Goal: Navigation & Orientation: Find specific page/section

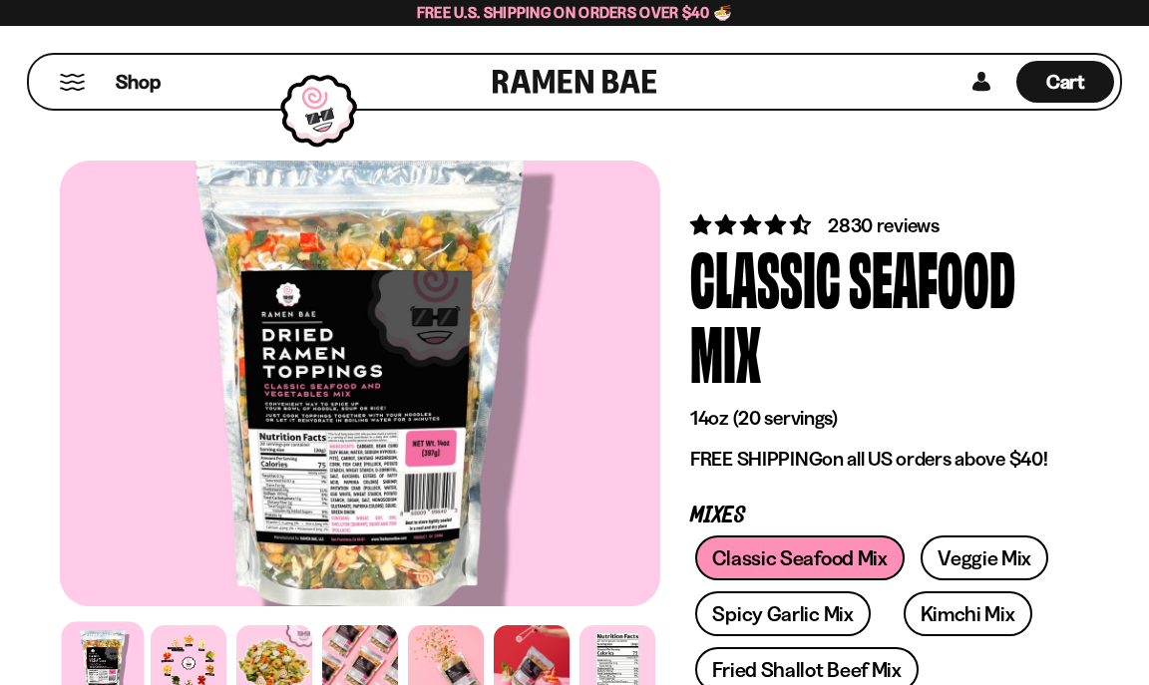
click at [75, 83] on button "Mobile Menu Trigger" at bounding box center [72, 82] width 27 height 17
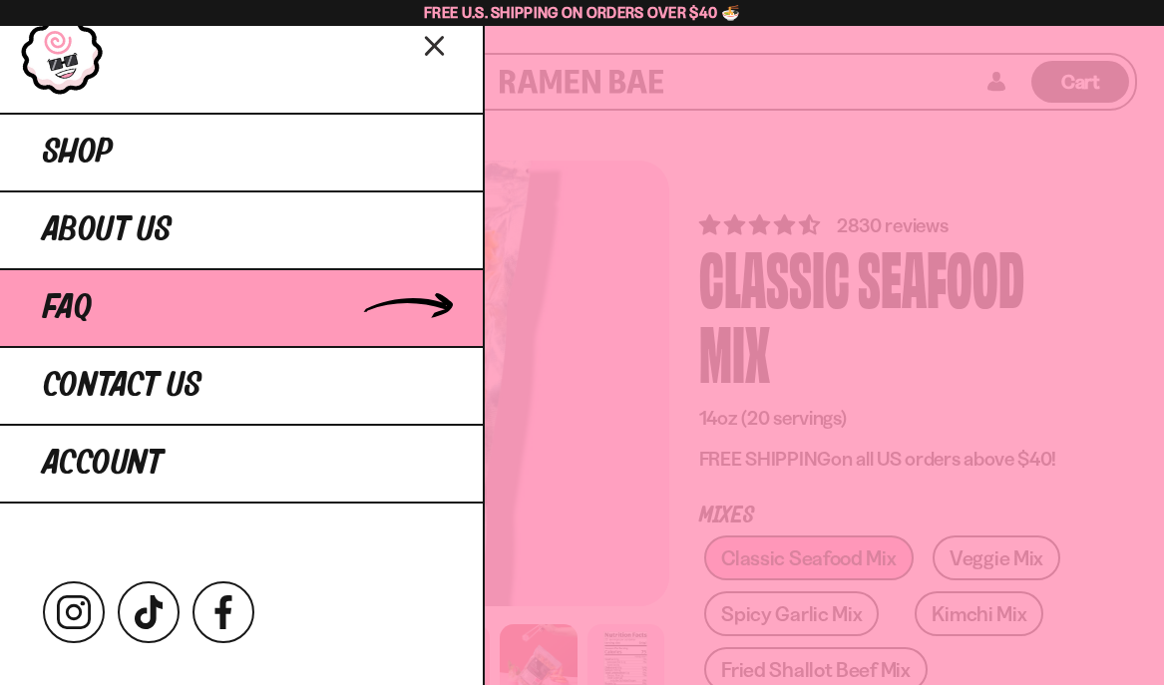
click at [120, 303] on link "FAQ" at bounding box center [241, 307] width 483 height 78
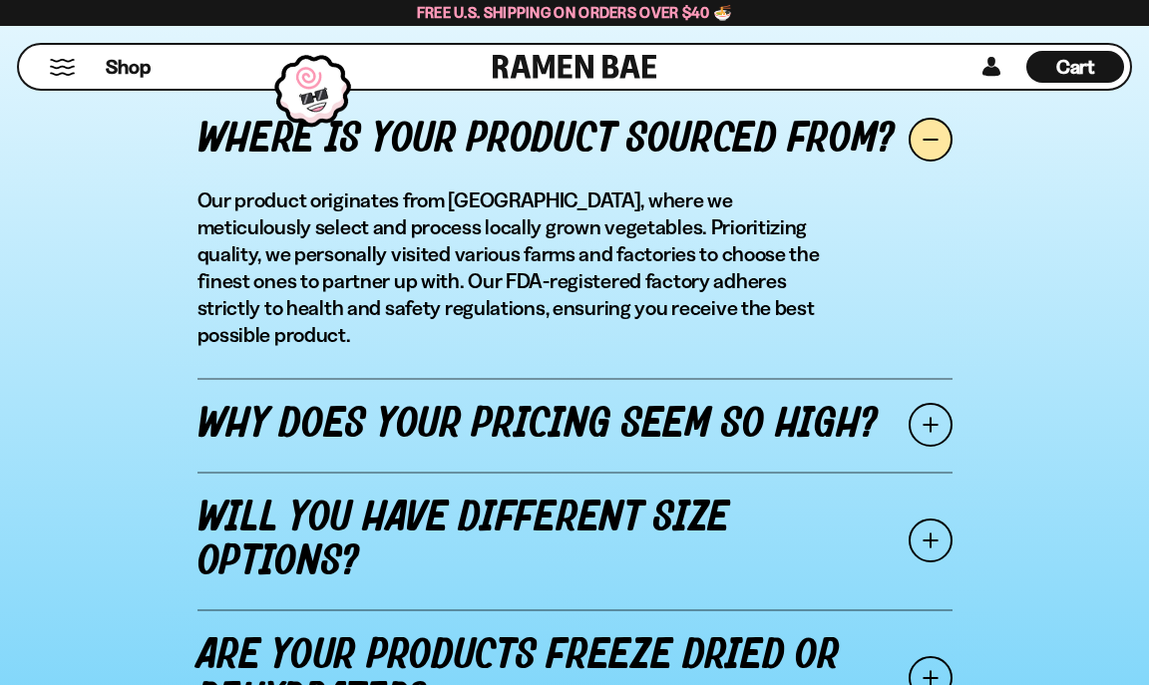
scroll to position [2394, 0]
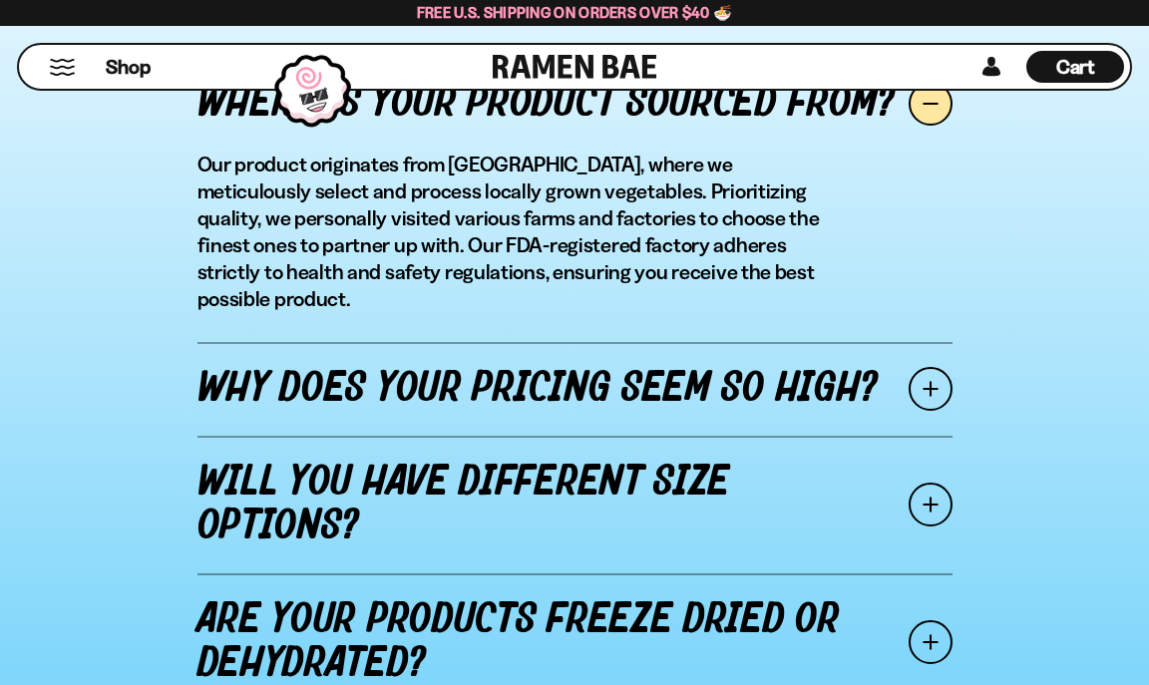
click at [937, 367] on span at bounding box center [931, 389] width 44 height 44
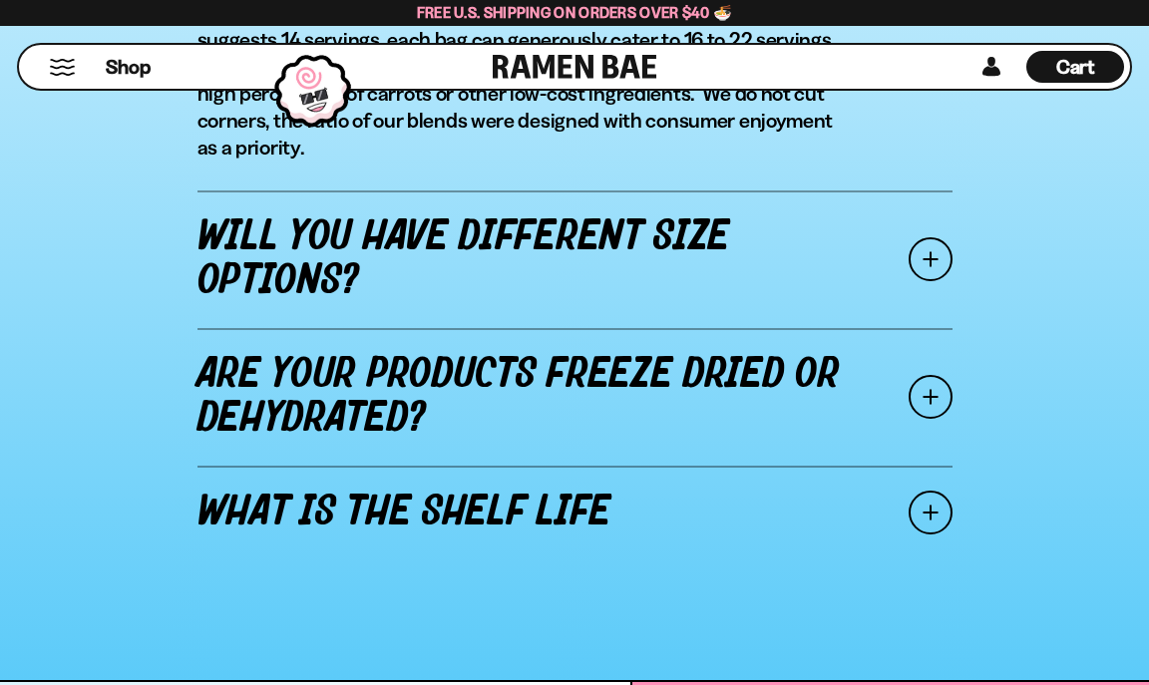
click at [926, 259] on span at bounding box center [931, 259] width 44 height 44
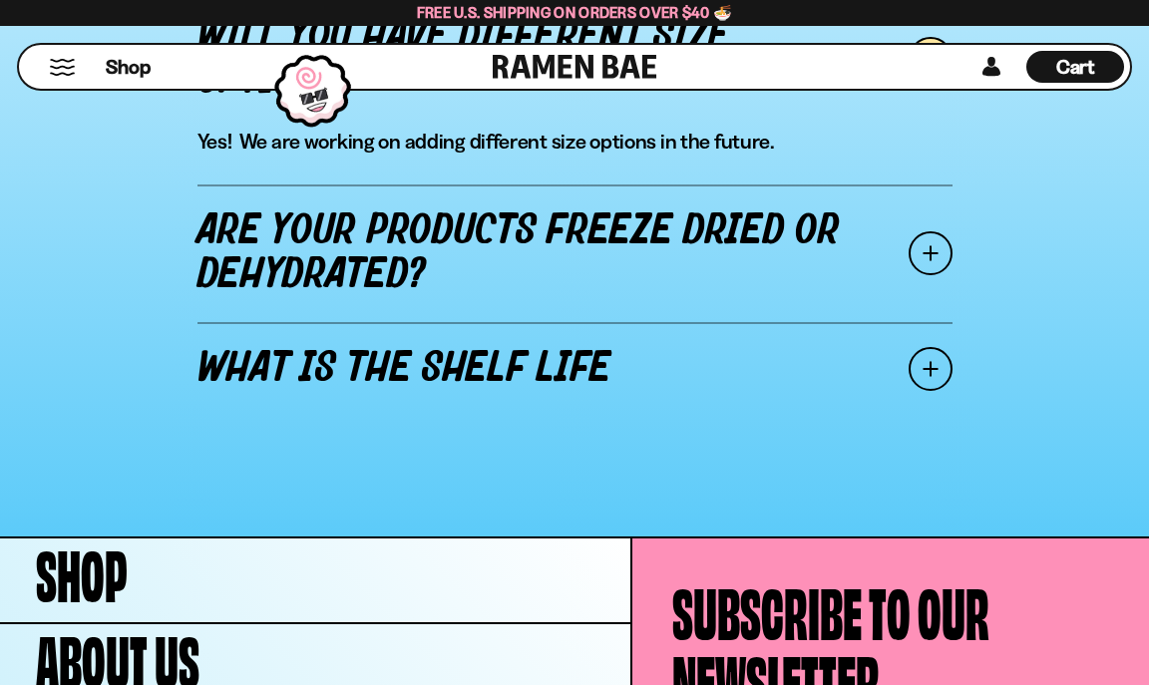
scroll to position [2647, 0]
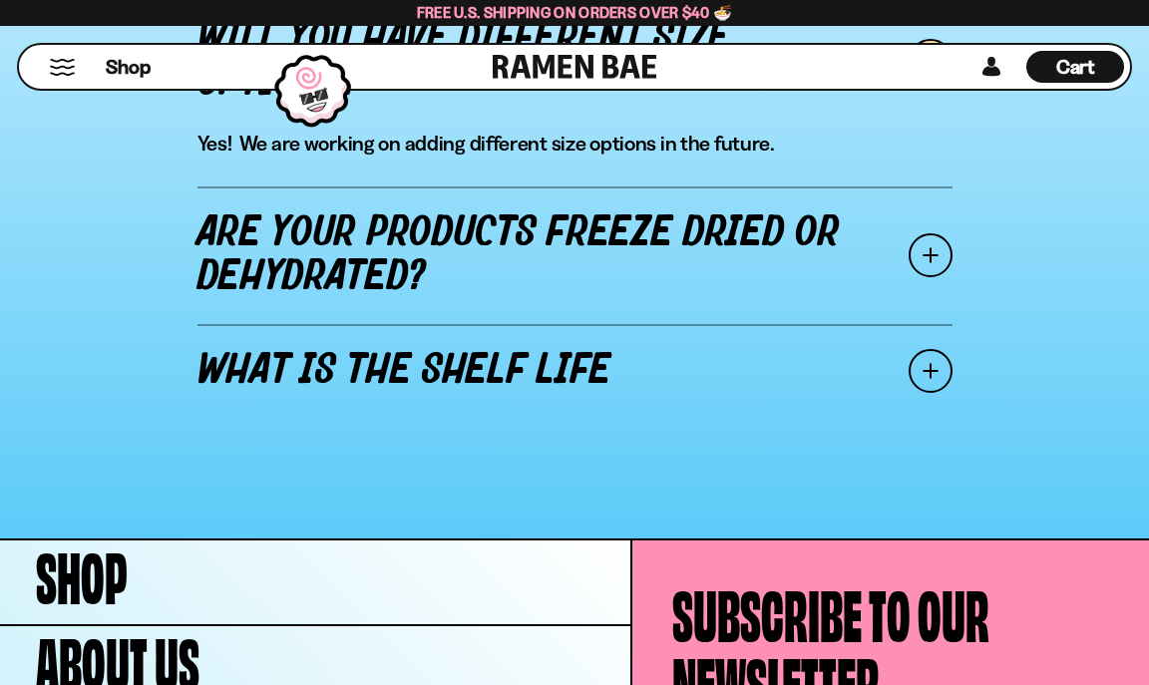
click at [914, 260] on span at bounding box center [931, 255] width 44 height 44
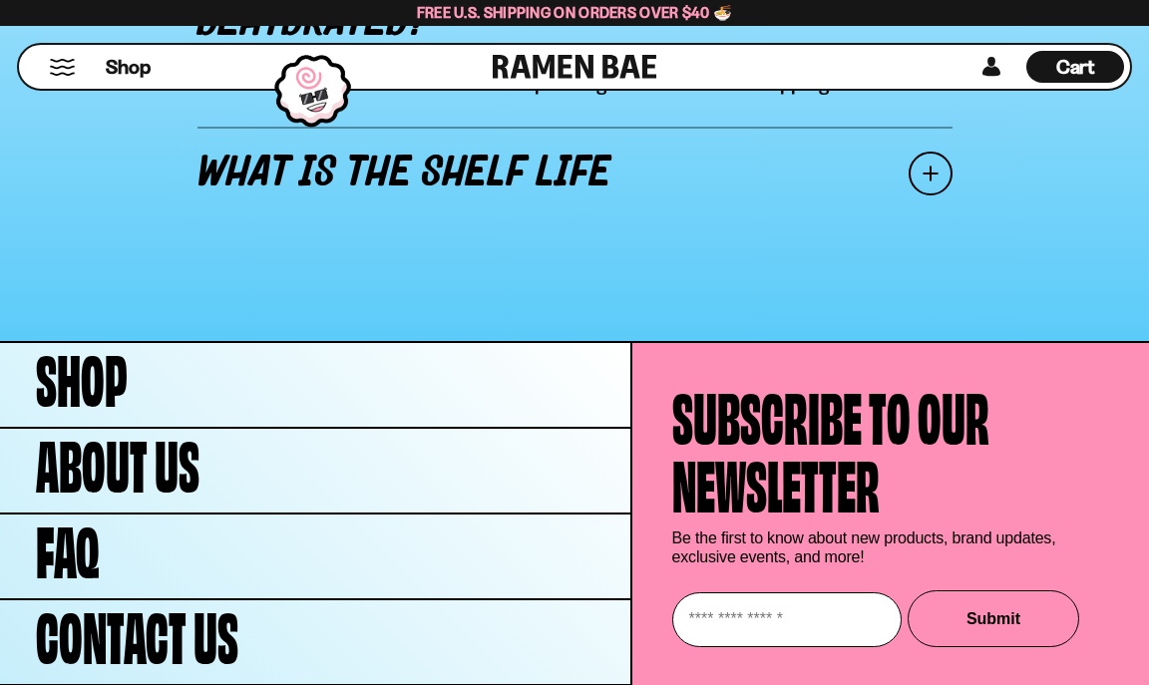
scroll to position [2846, 0]
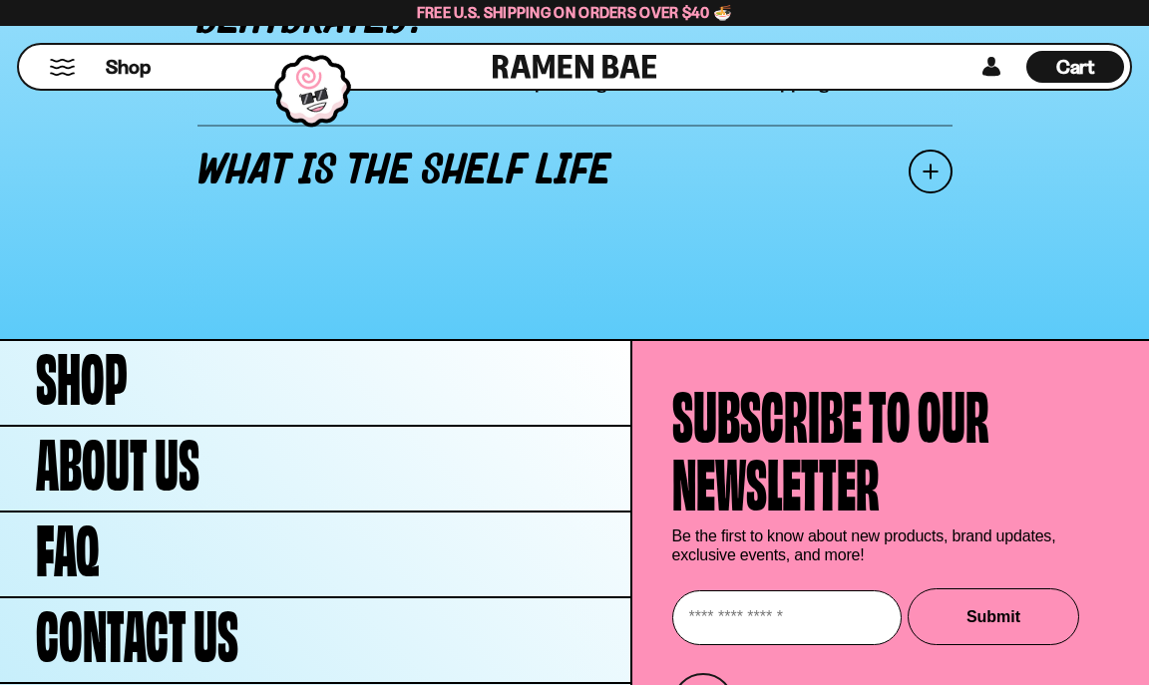
click at [938, 173] on span at bounding box center [931, 172] width 44 height 44
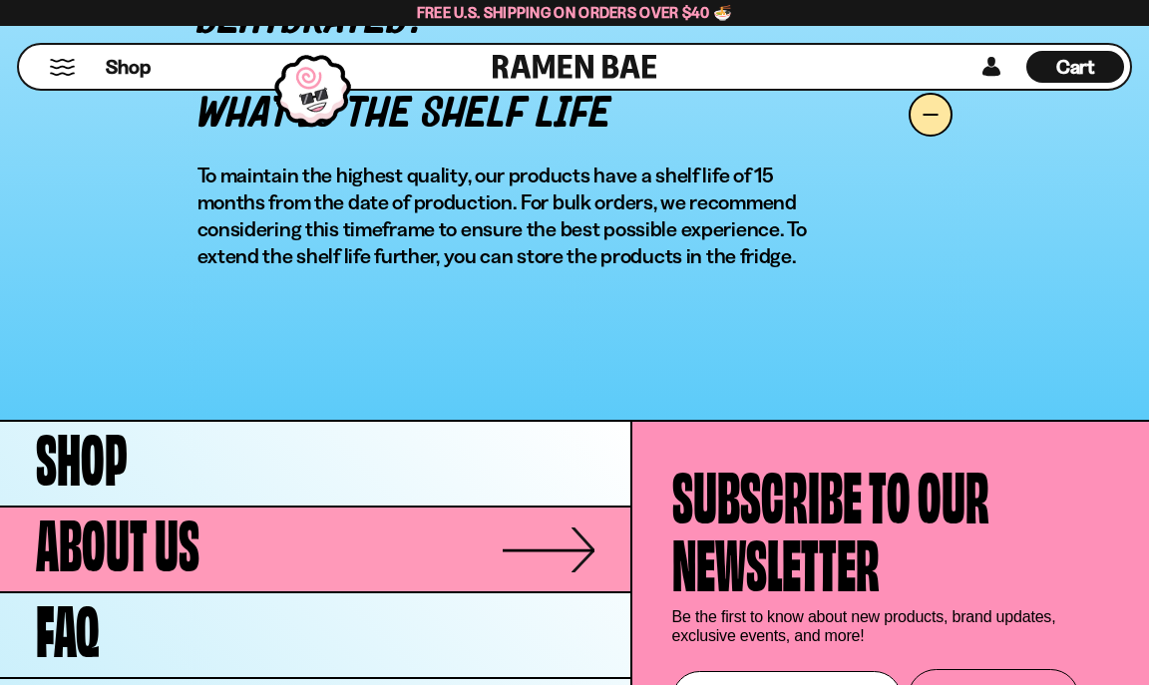
click at [225, 538] on link "About Us" at bounding box center [315, 550] width 631 height 84
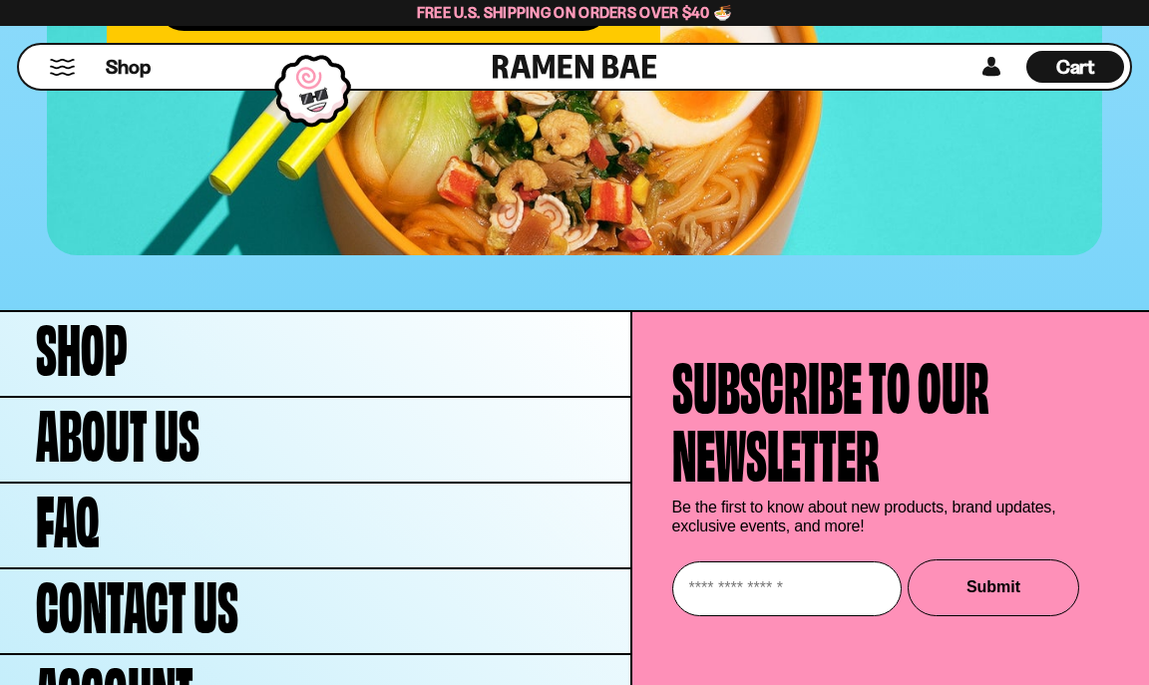
scroll to position [8069, 0]
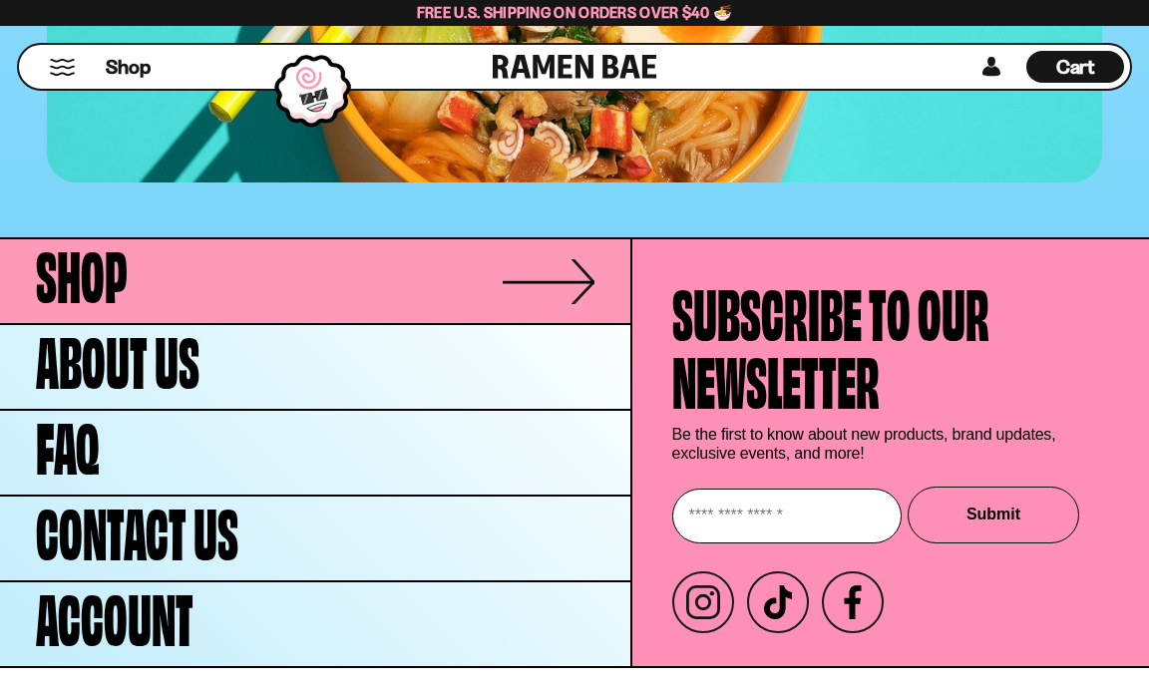
click at [196, 239] on link "Shop" at bounding box center [315, 281] width 631 height 84
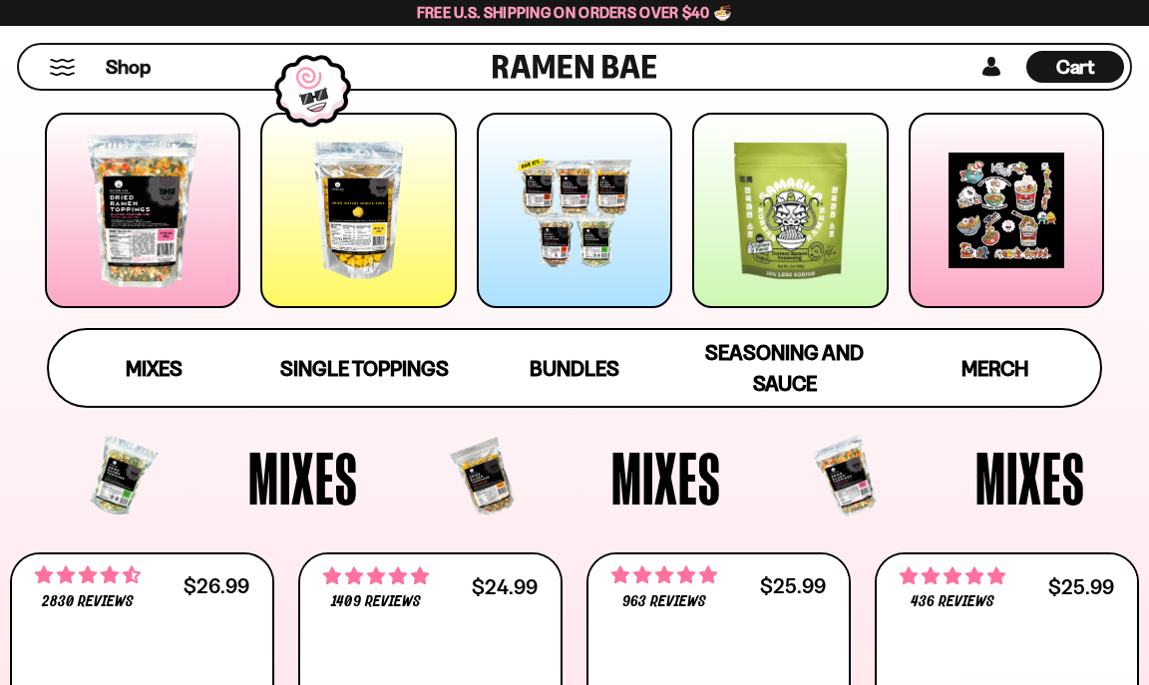
scroll to position [299, 0]
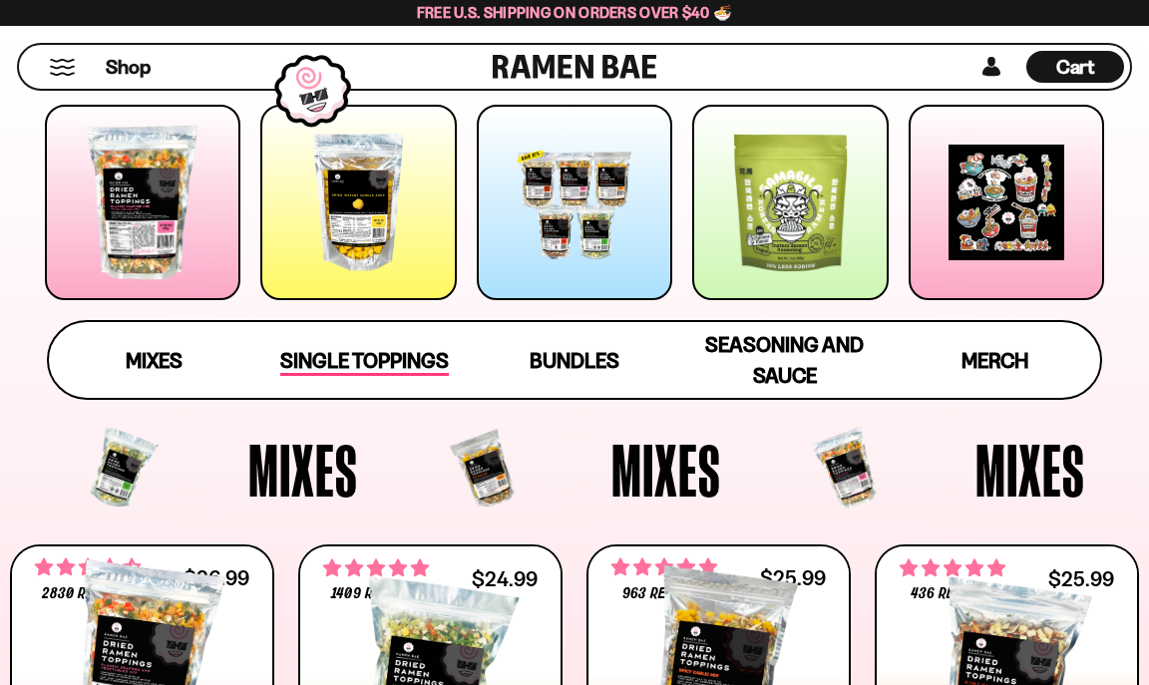
click at [369, 362] on span "Single Toppings" at bounding box center [364, 362] width 169 height 28
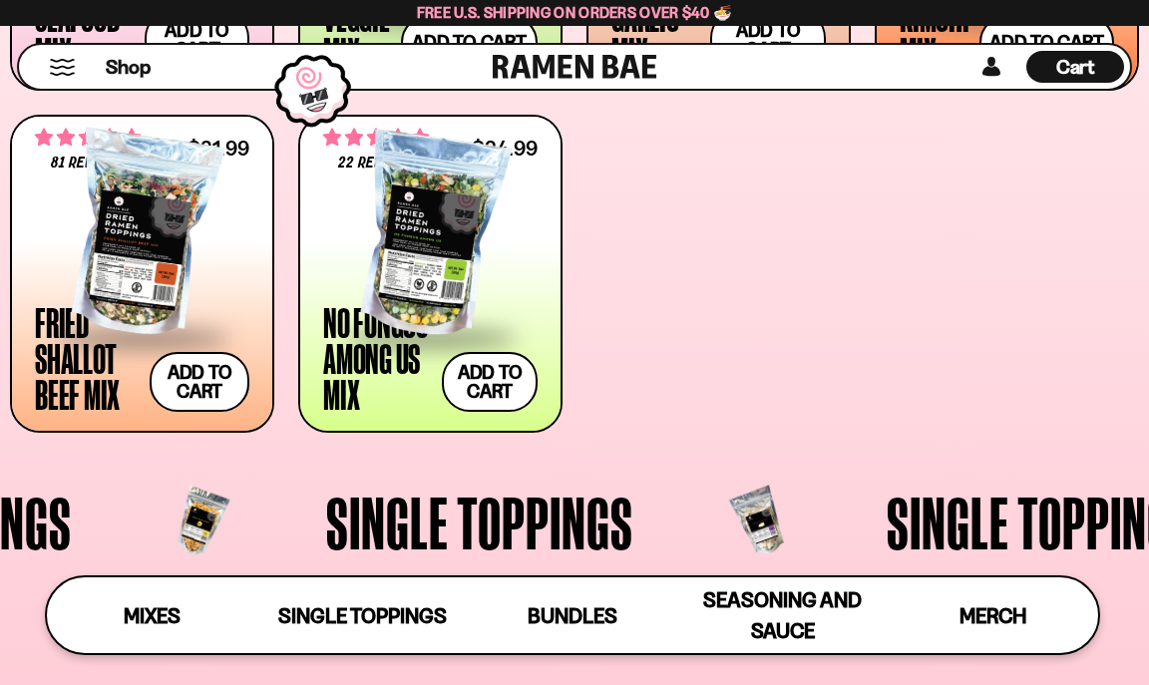
scroll to position [1083, 0]
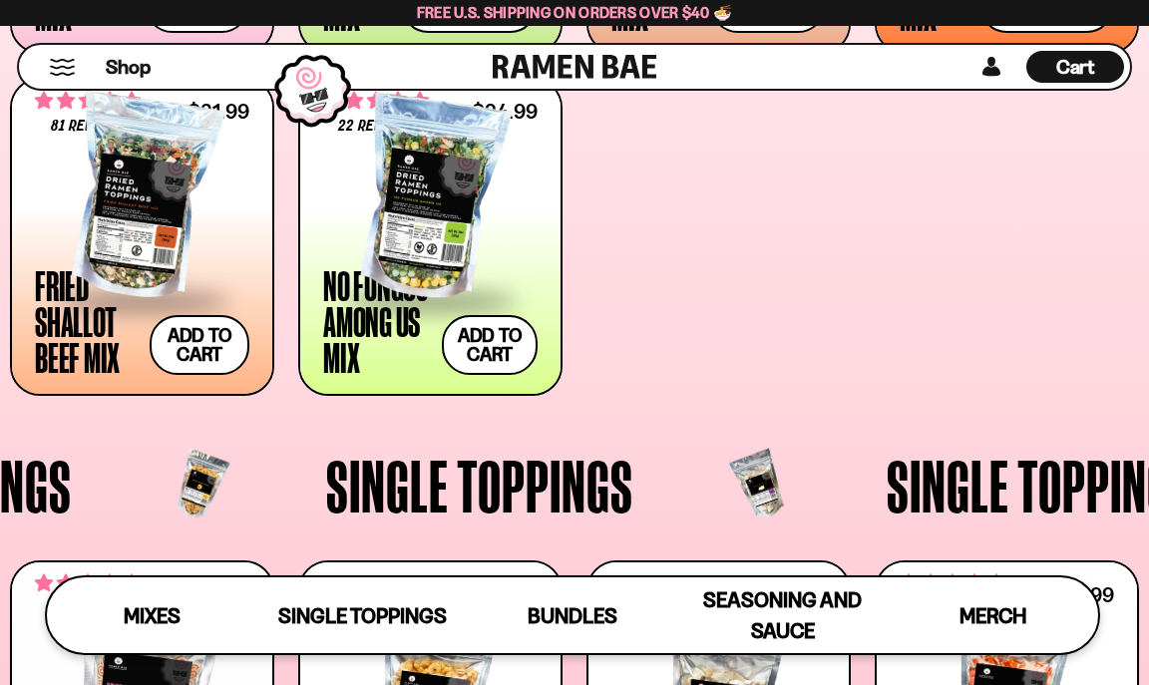
click at [427, 210] on div at bounding box center [430, 199] width 215 height 200
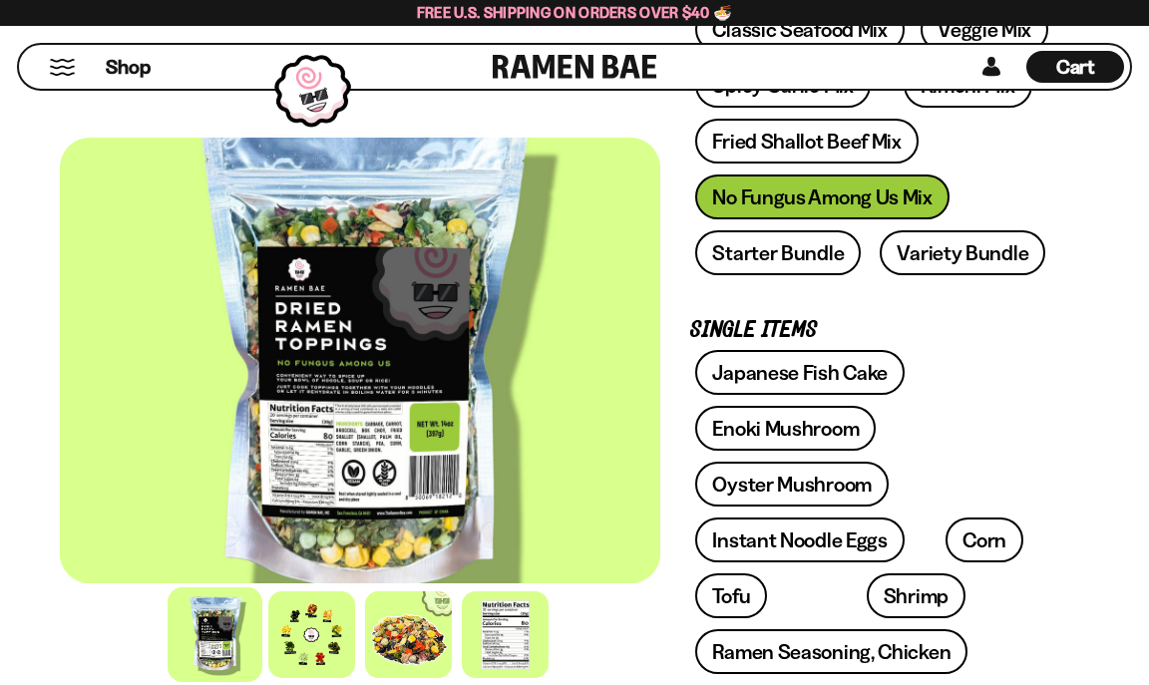
scroll to position [399, 0]
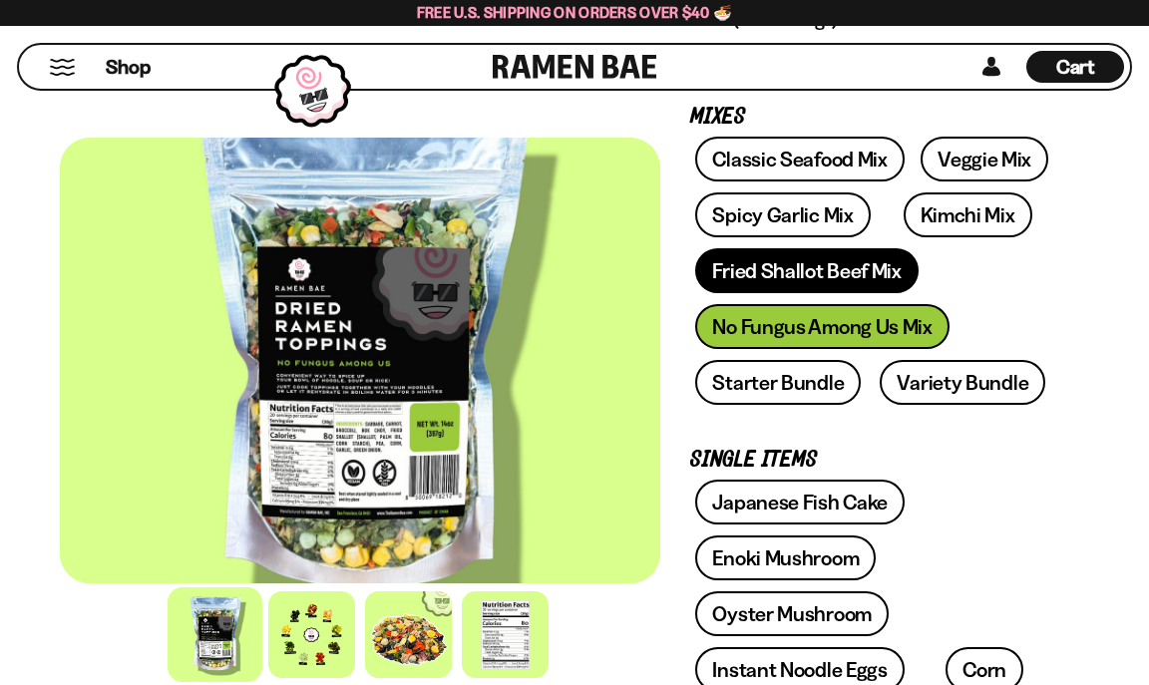
click at [849, 273] on link "Fried Shallot Beef Mix" at bounding box center [806, 270] width 222 height 45
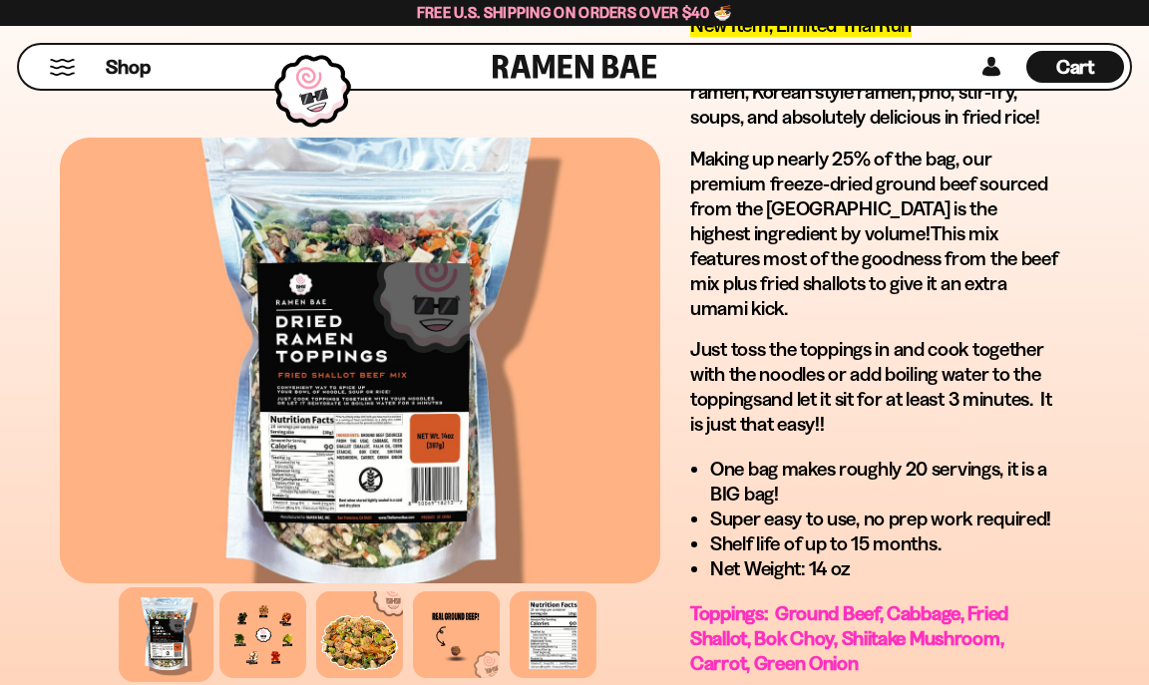
scroll to position [1696, 0]
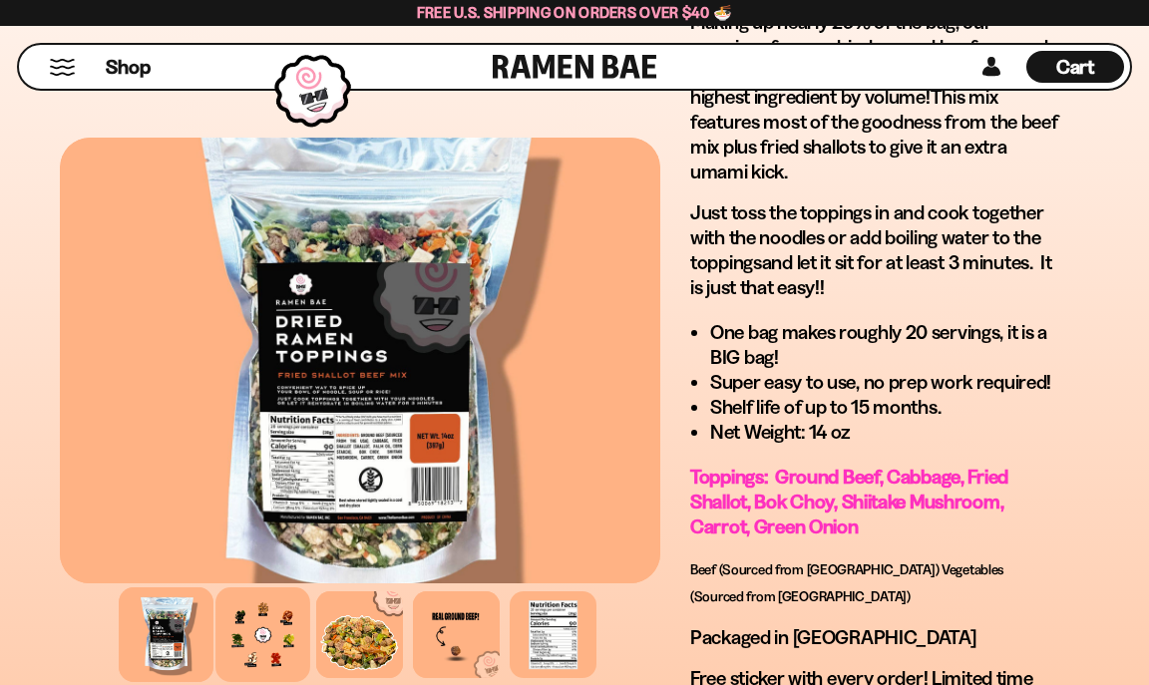
click at [273, 621] on div at bounding box center [263, 635] width 95 height 95
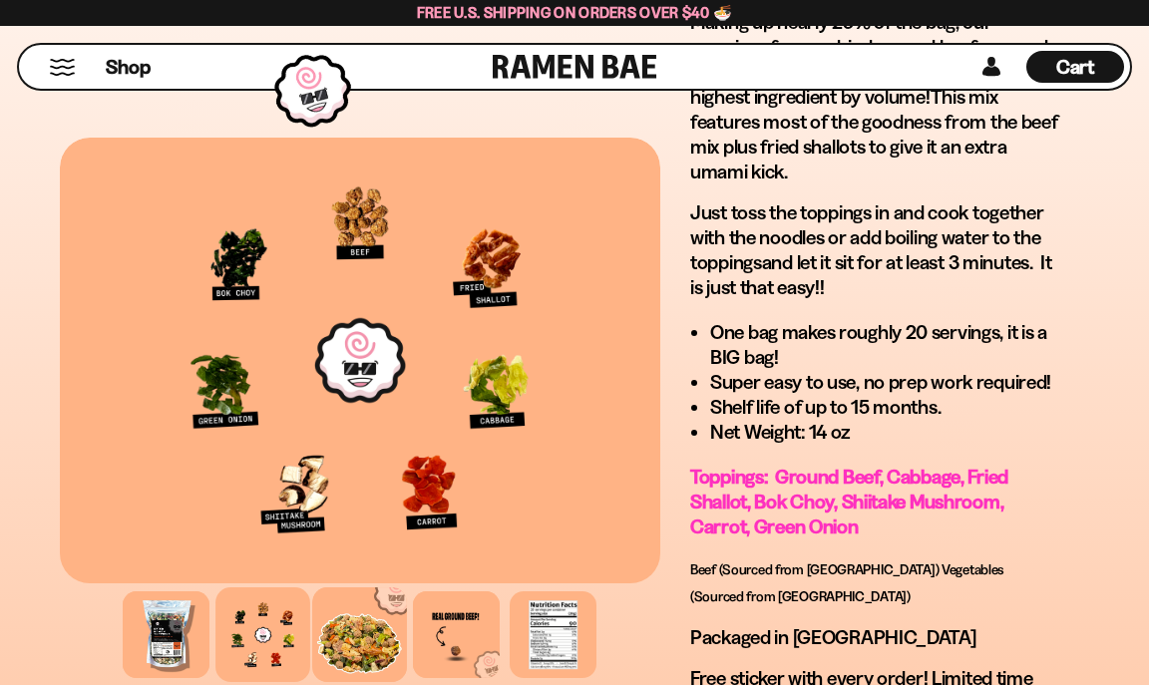
click at [344, 631] on div at bounding box center [360, 635] width 95 height 95
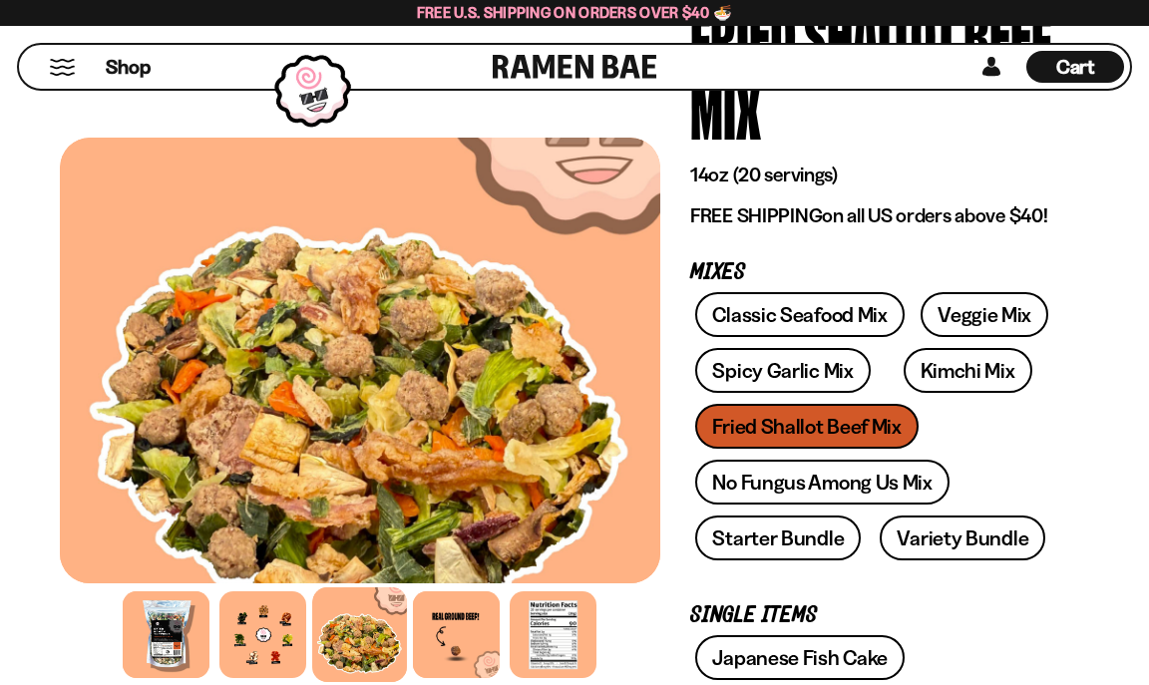
scroll to position [200, 0]
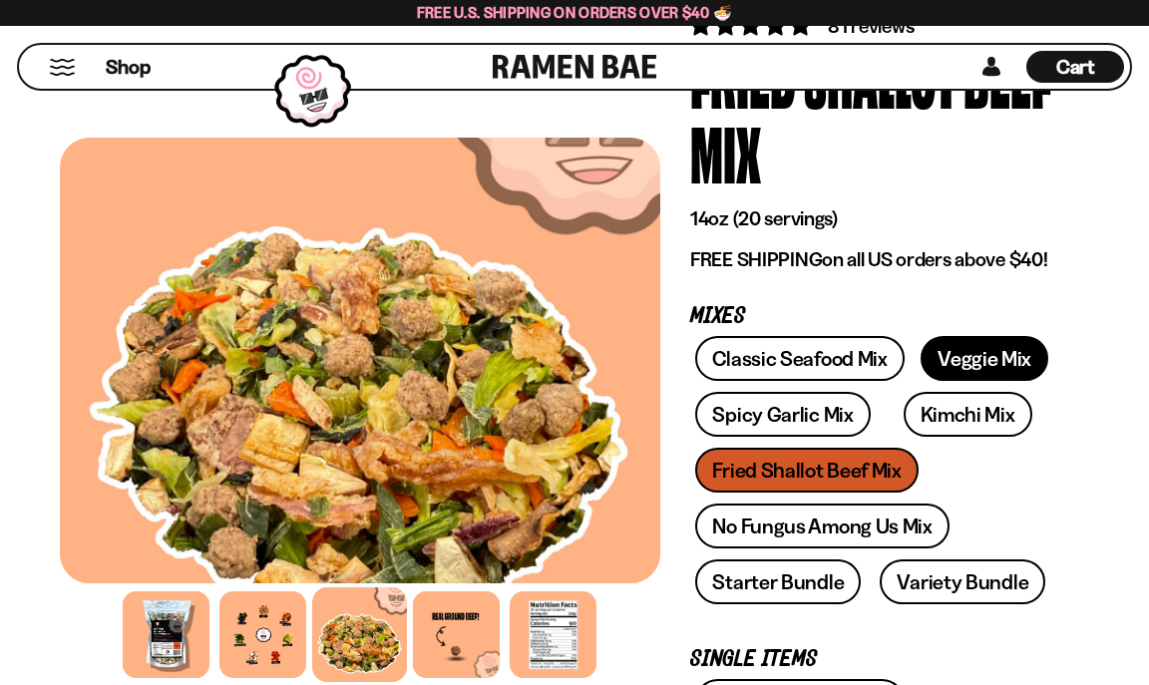
click at [957, 360] on link "Veggie Mix" at bounding box center [985, 358] width 128 height 45
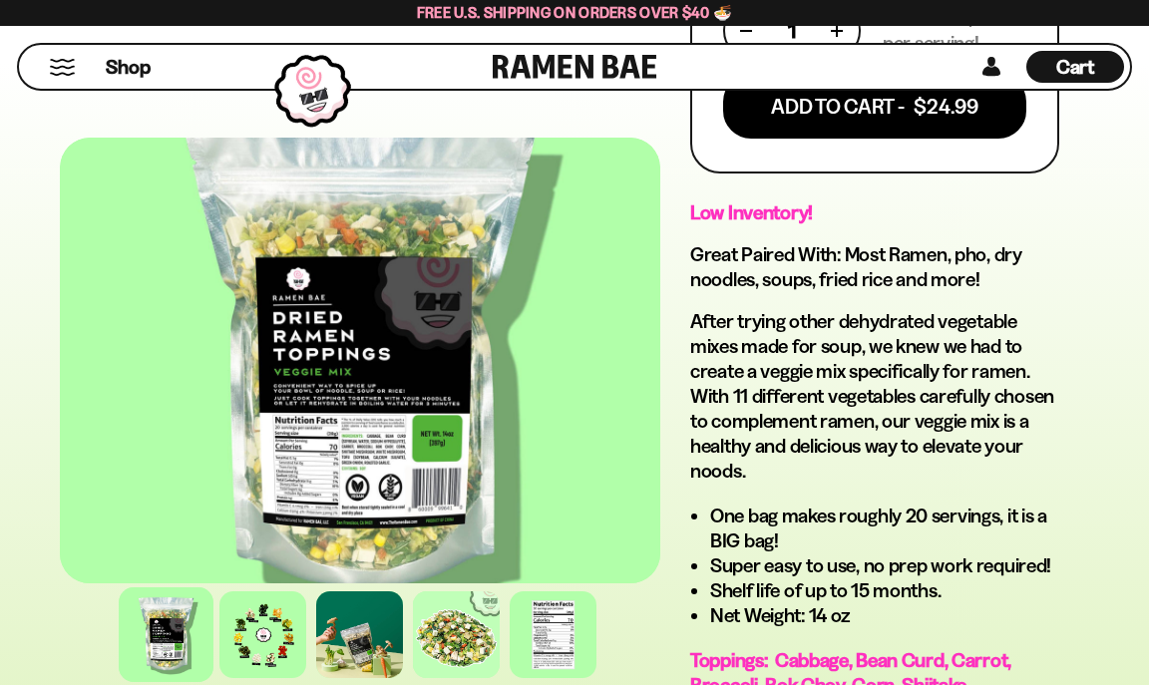
scroll to position [1397, 0]
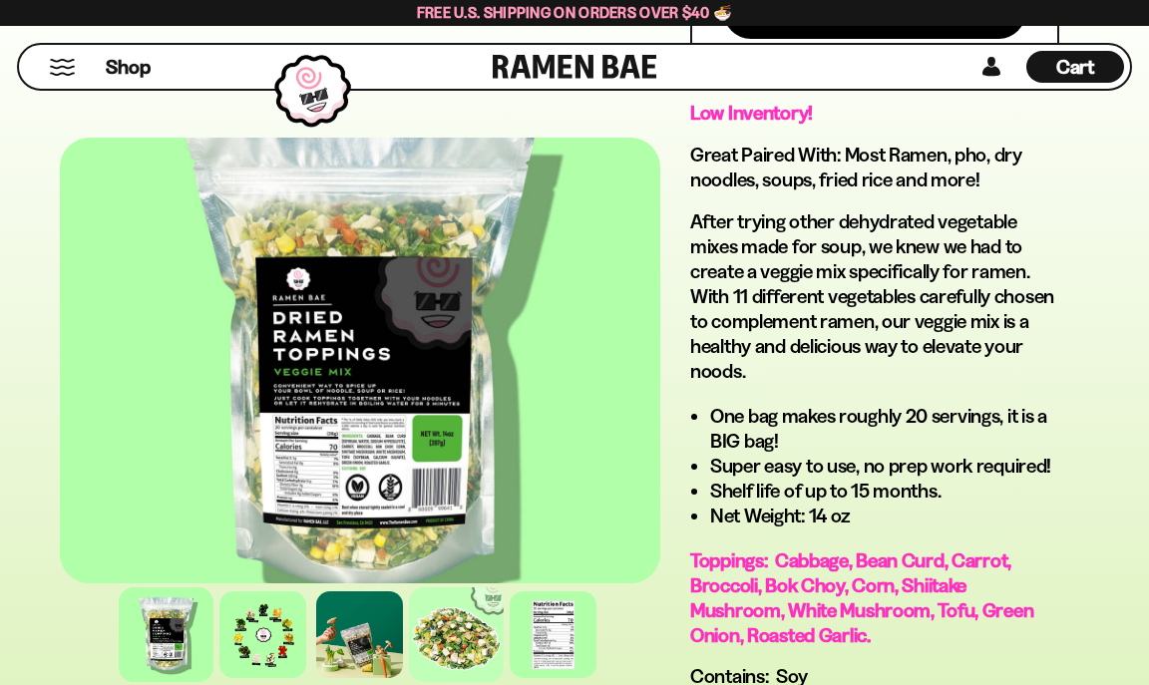
click at [459, 653] on div at bounding box center [457, 635] width 95 height 95
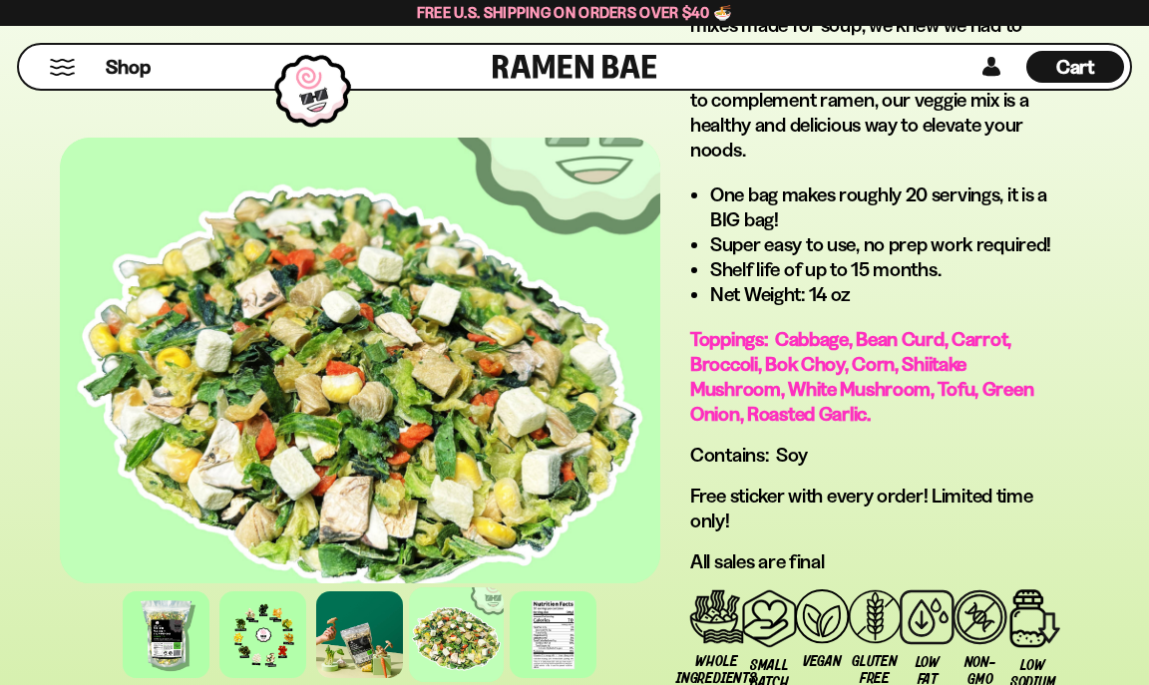
scroll to position [1596, 0]
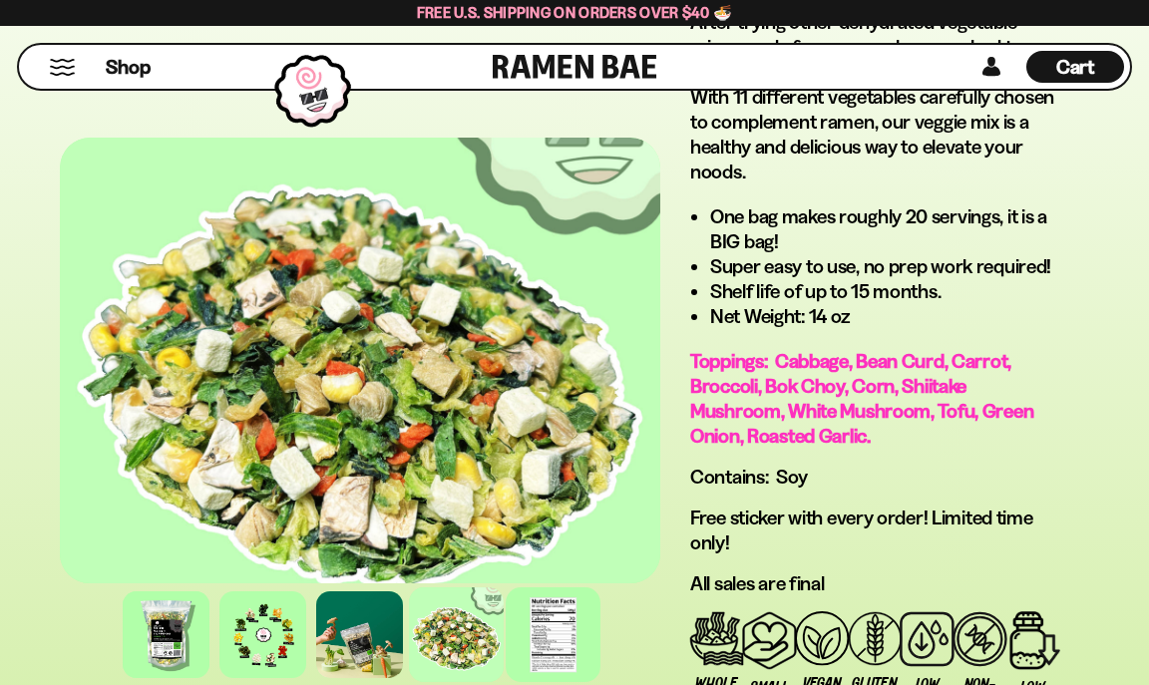
click at [565, 644] on div at bounding box center [554, 635] width 95 height 95
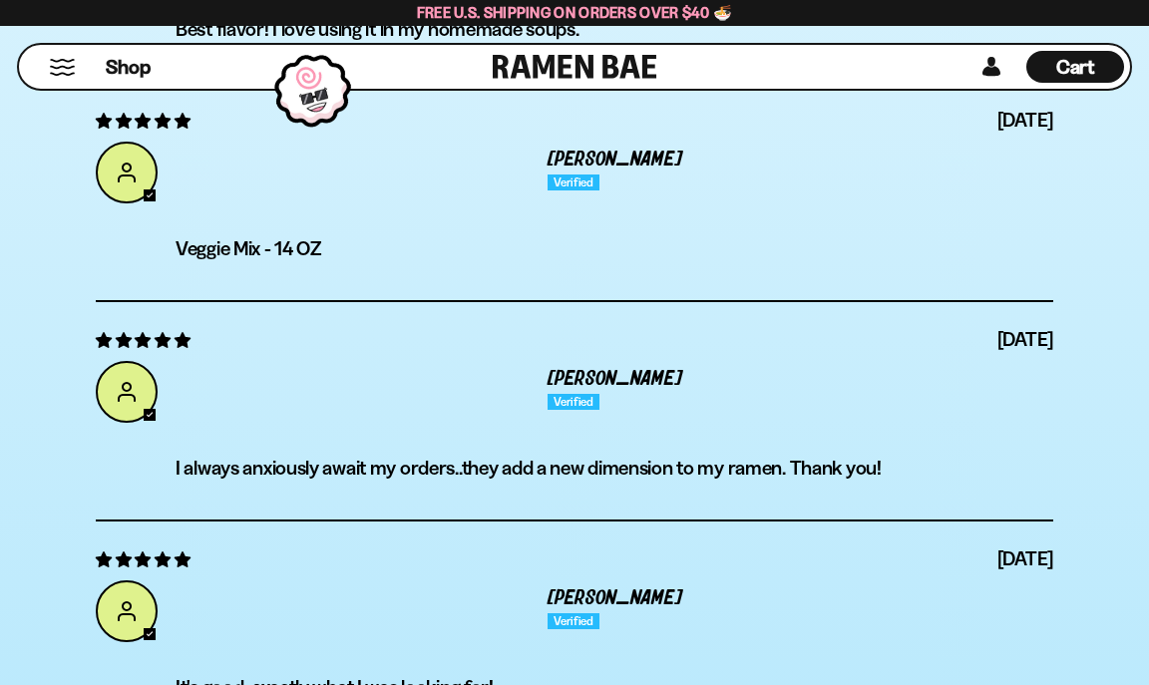
scroll to position [7981, 0]
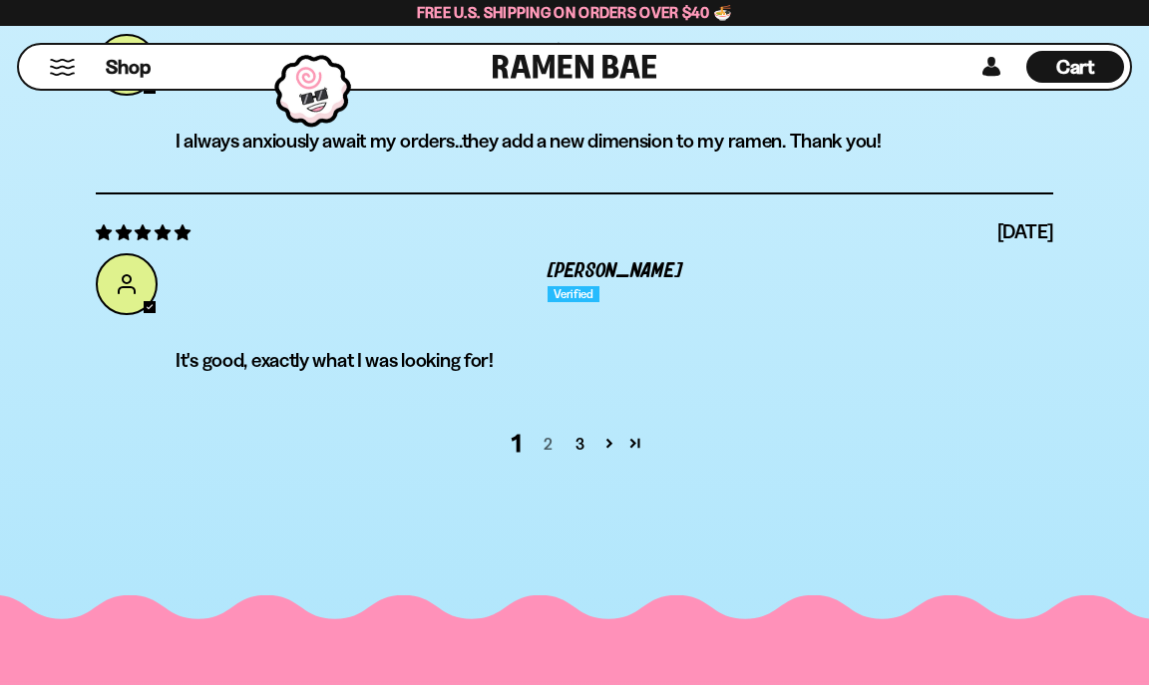
click at [553, 447] on link "2" at bounding box center [549, 444] width 32 height 24
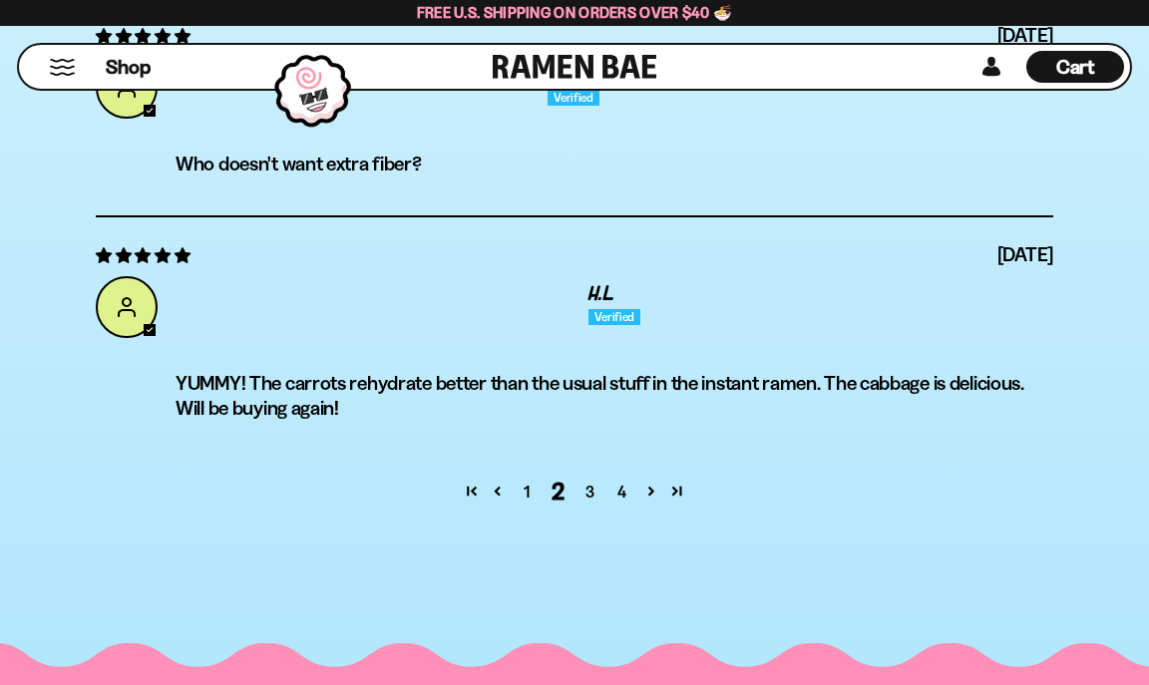
scroll to position [8159, 0]
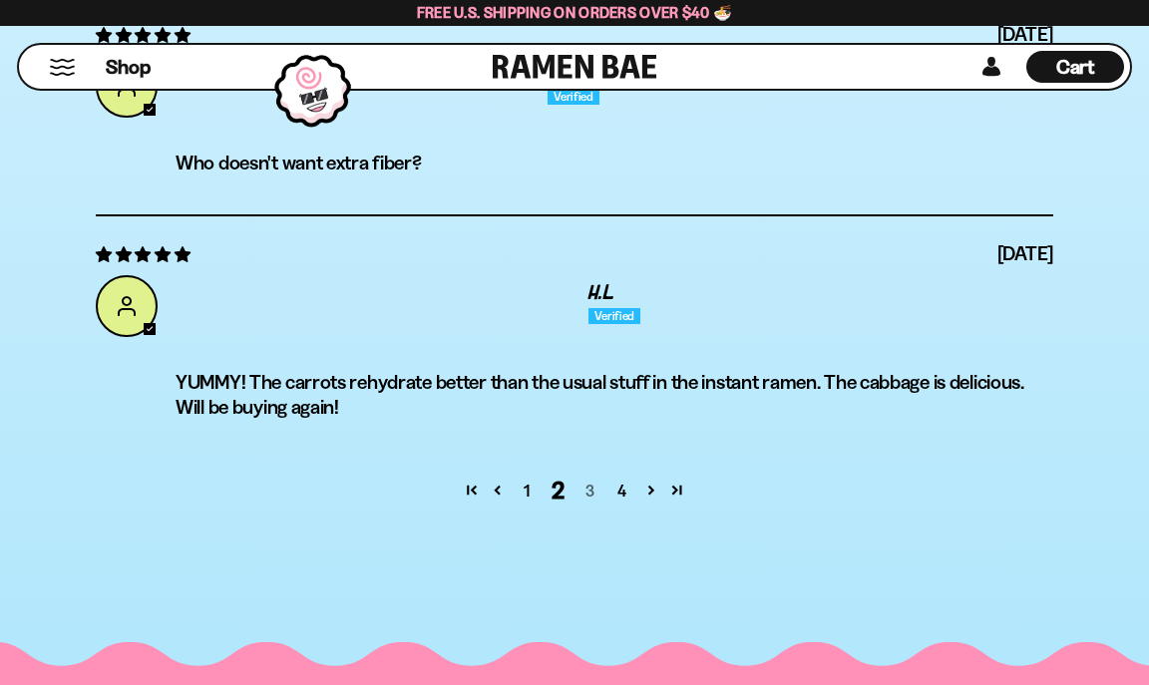
click at [592, 494] on link "3" at bounding box center [591, 491] width 32 height 24
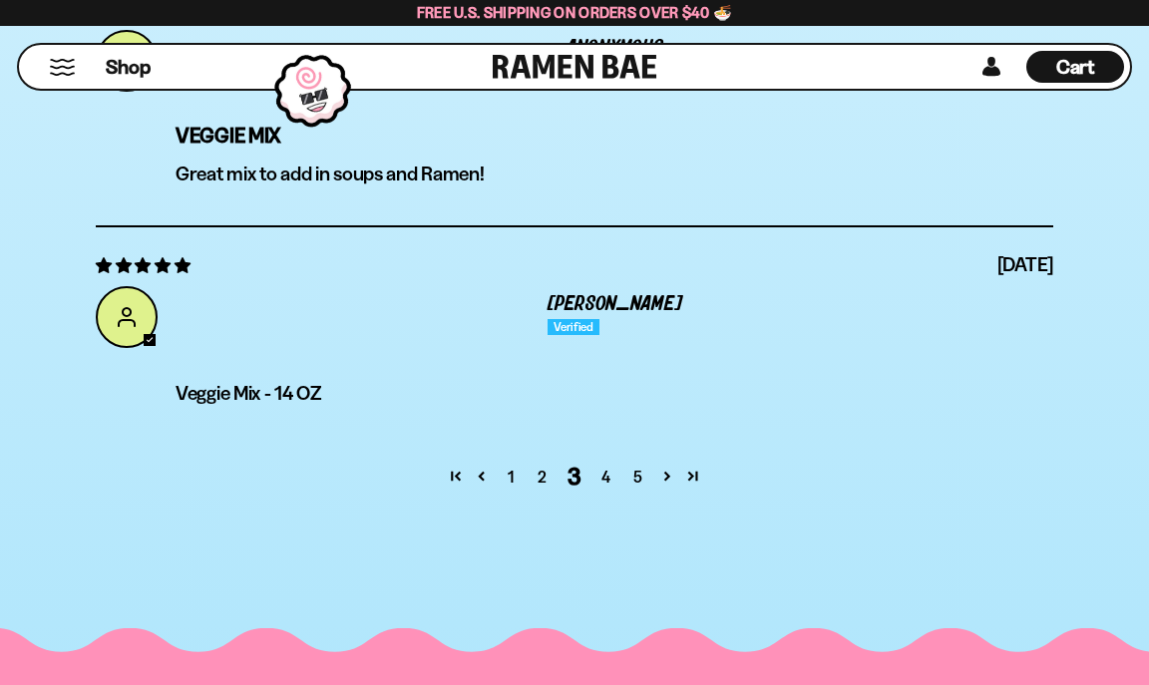
scroll to position [8259, 0]
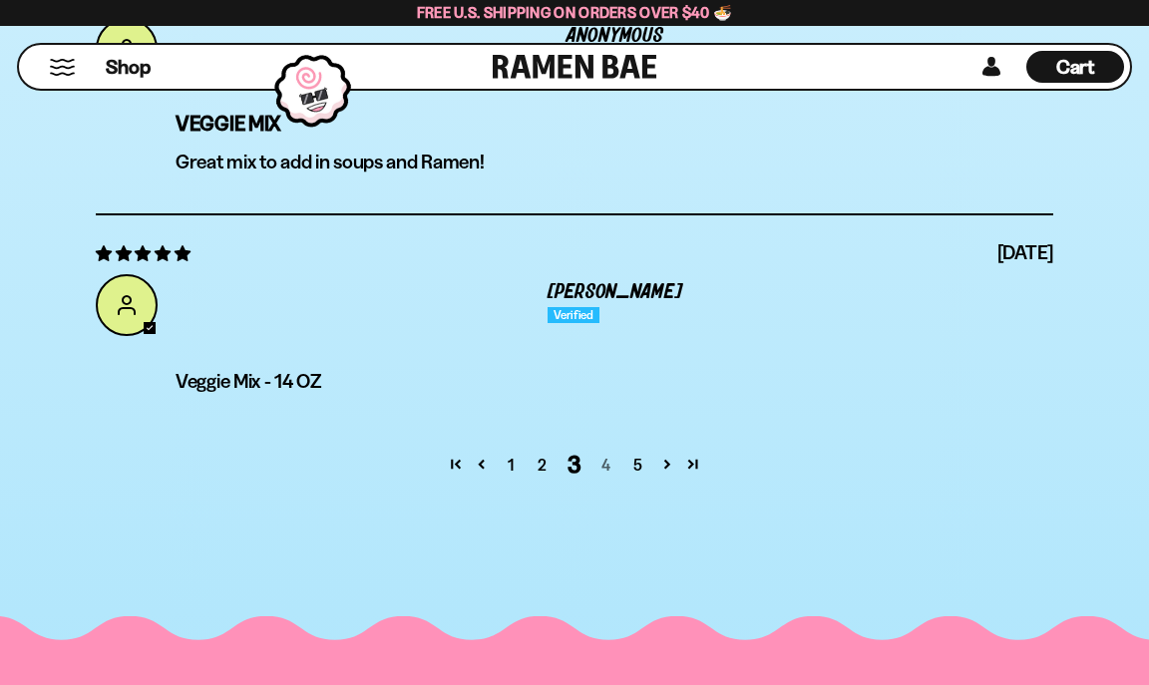
click at [610, 455] on link "4" at bounding box center [607, 465] width 32 height 24
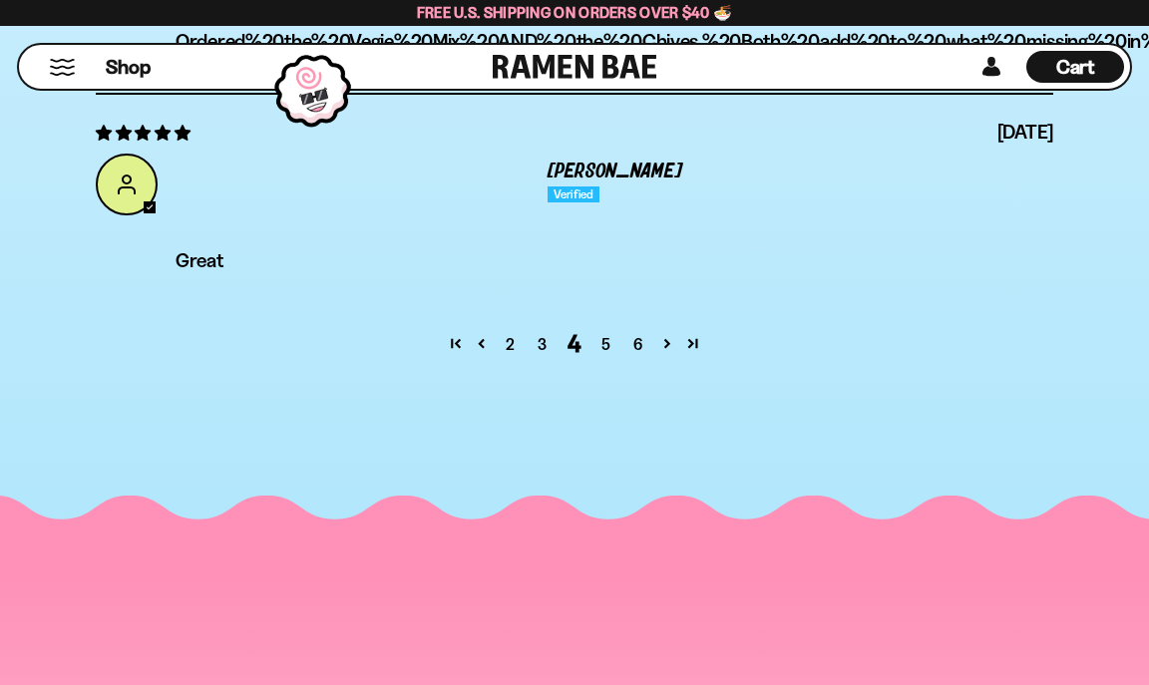
scroll to position [8359, 0]
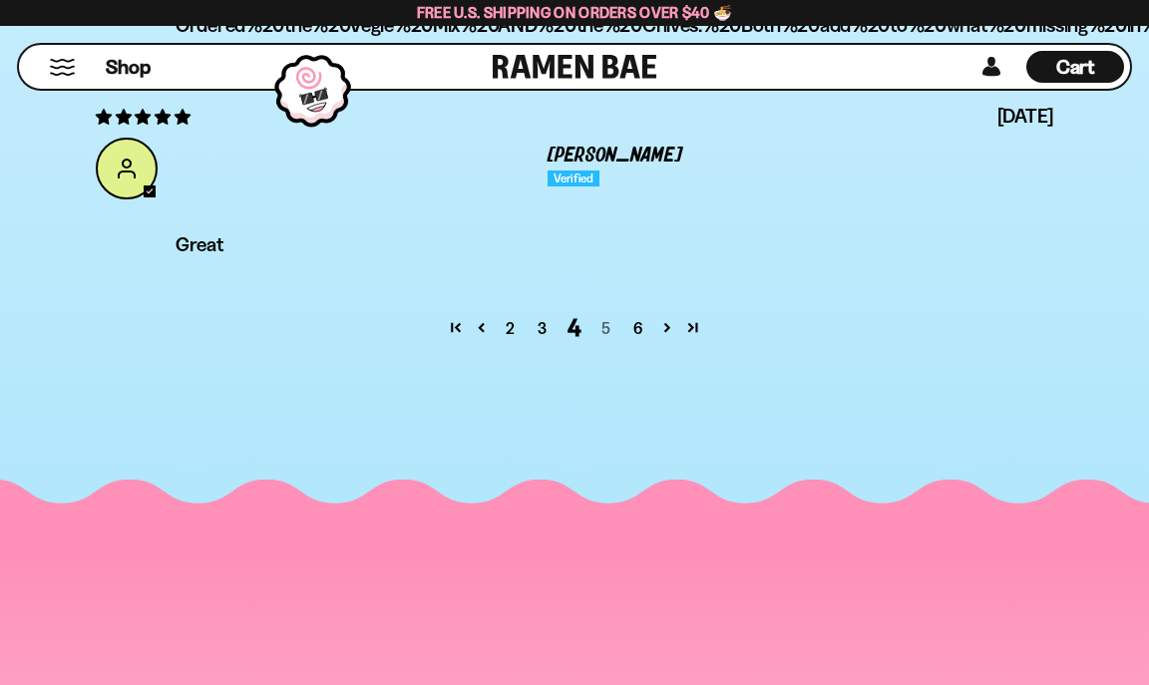
click at [607, 328] on link "5" at bounding box center [607, 328] width 32 height 24
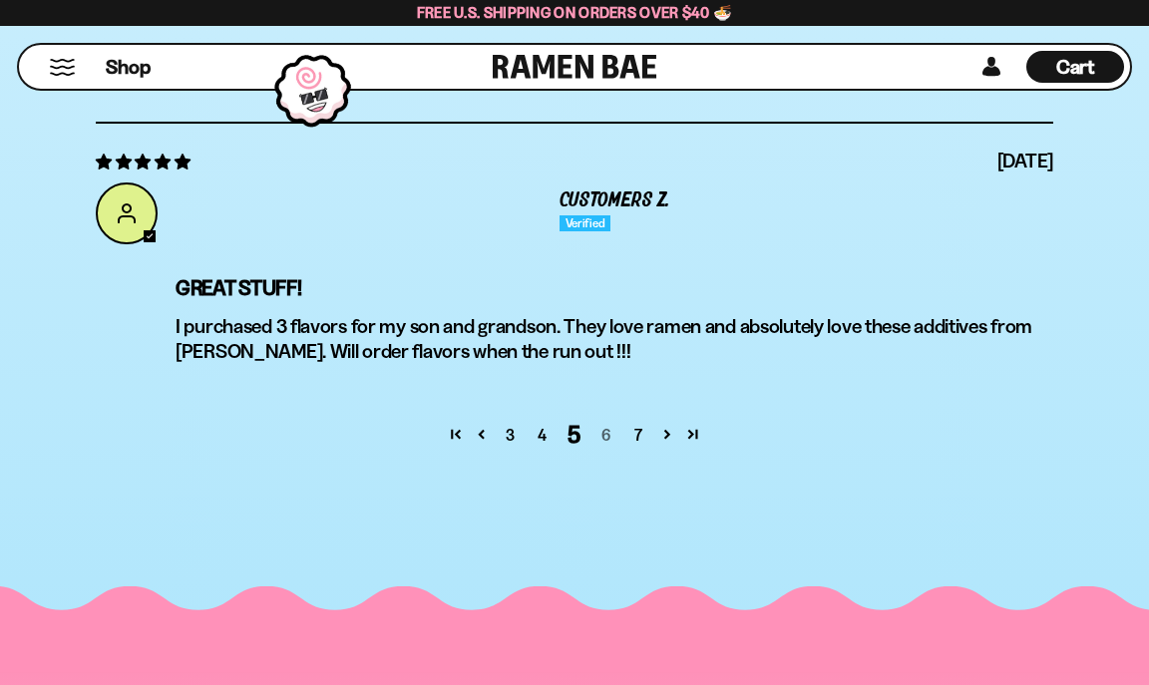
click at [605, 431] on link "6" at bounding box center [607, 435] width 32 height 24
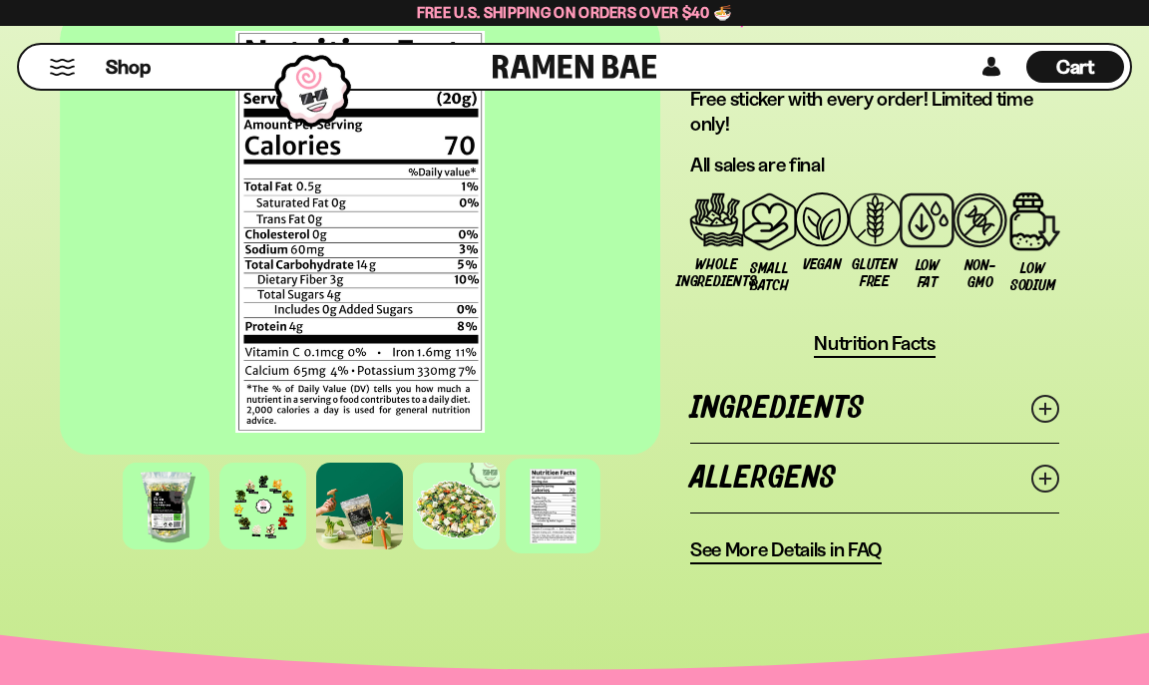
scroll to position [2079, 0]
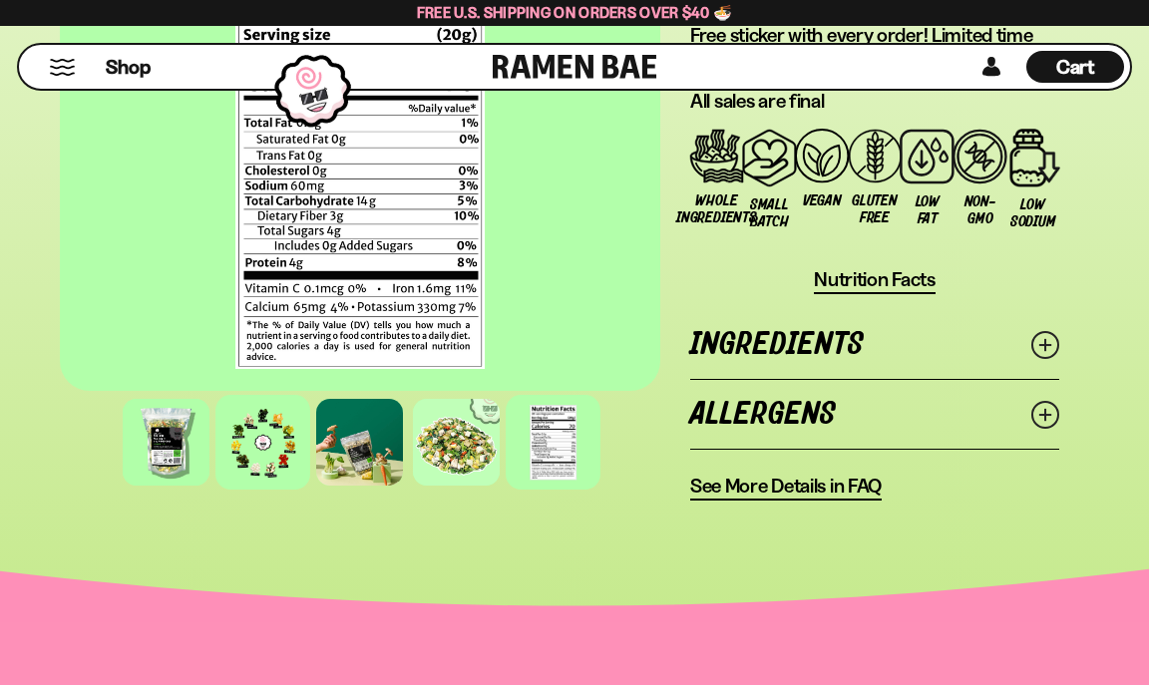
click at [272, 461] on div at bounding box center [263, 442] width 95 height 95
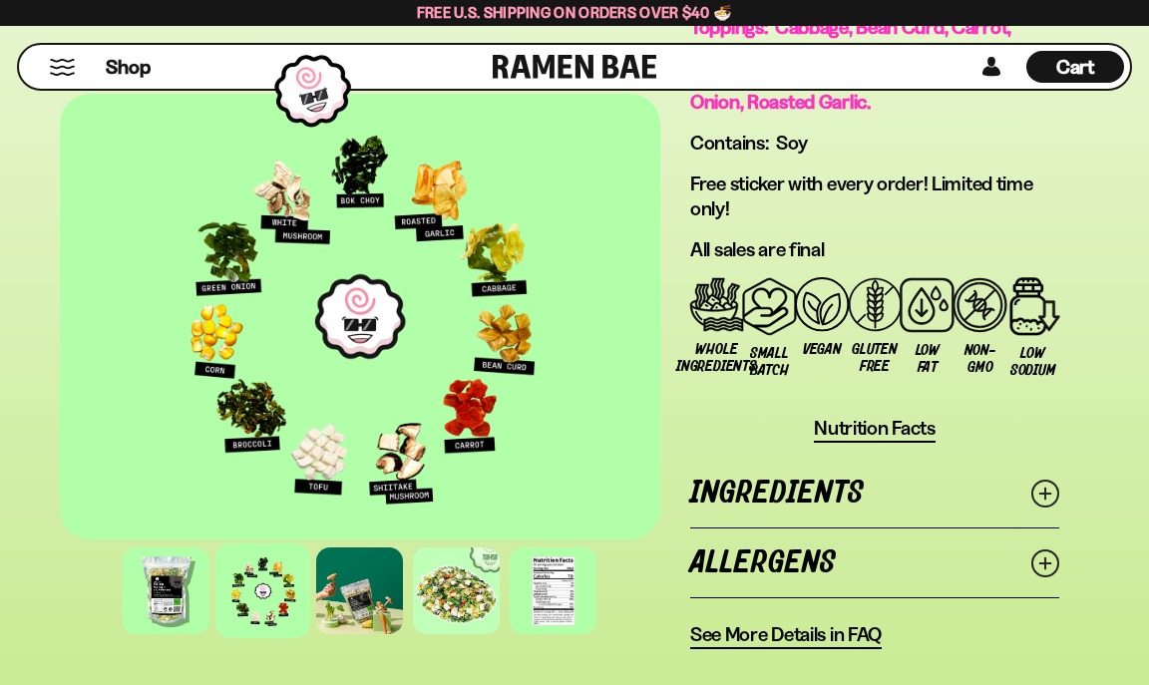
scroll to position [1979, 0]
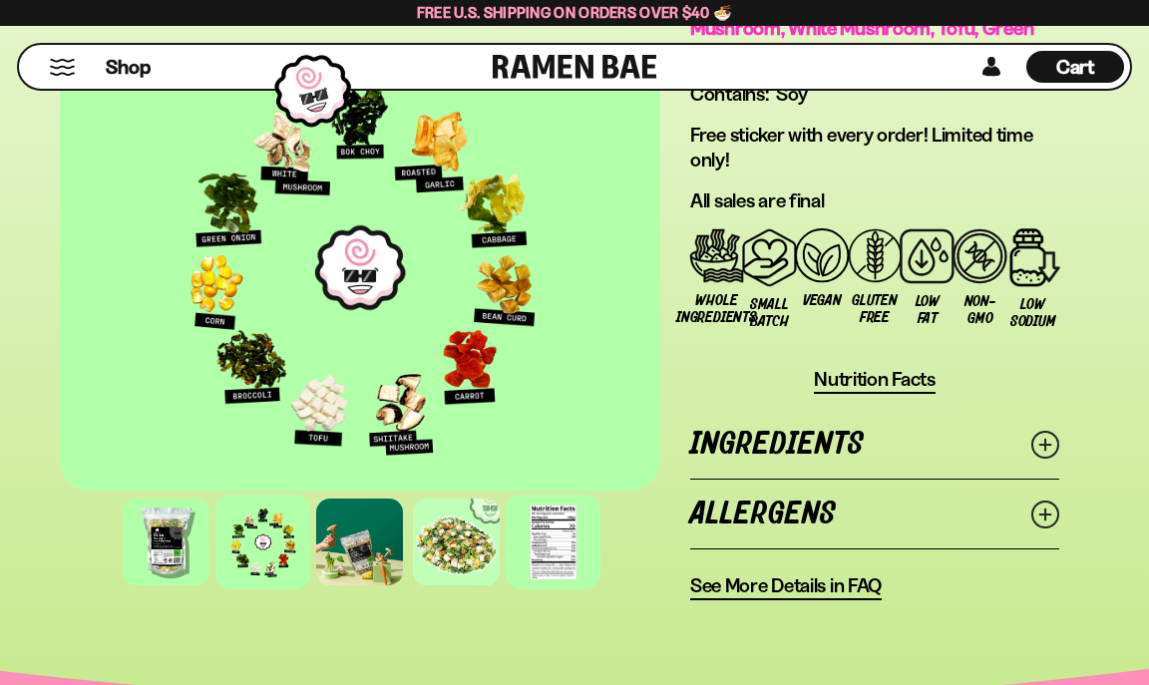
click at [558, 543] on div at bounding box center [554, 542] width 95 height 95
